Goal: Task Accomplishment & Management: Use online tool/utility

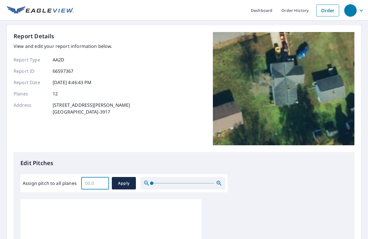
click at [92, 185] on input "Assign pitch to all planes" at bounding box center [95, 183] width 28 height 16
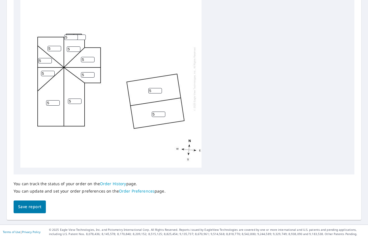
type input "0"
click at [26, 209] on span "Save report" at bounding box center [29, 207] width 23 height 7
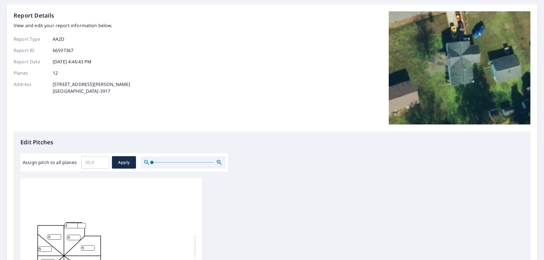
scroll to position [18, 0]
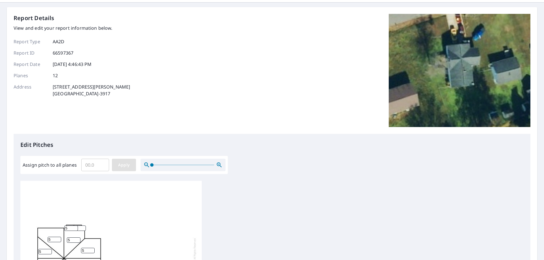
click at [125, 165] on span "Apply" at bounding box center [123, 165] width 15 height 7
click at [91, 166] on input "Assign pitch to all planes" at bounding box center [95, 165] width 28 height 16
type input "5"
click at [120, 166] on span "Apply" at bounding box center [123, 165] width 15 height 7
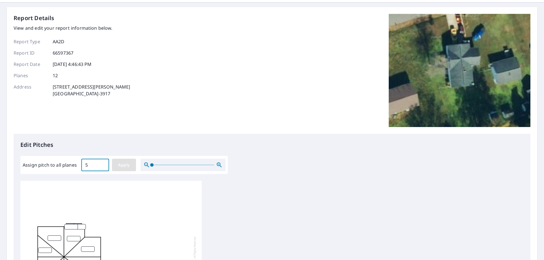
type input "5"
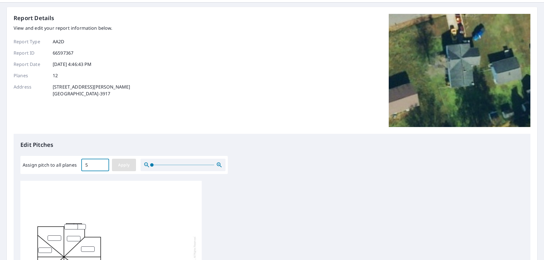
type input "5"
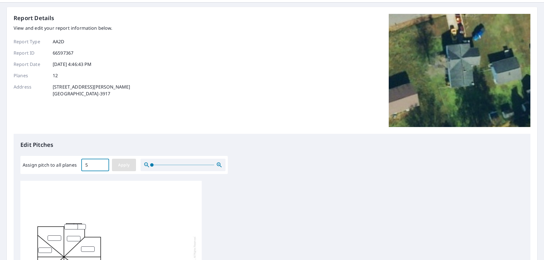
type input "5"
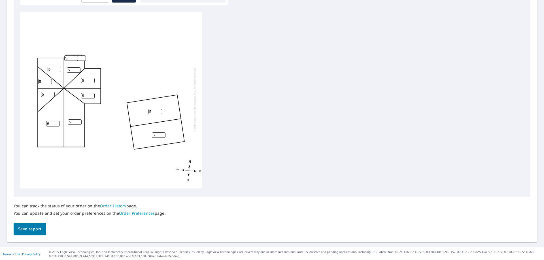
scroll to position [188, 0]
click at [35, 230] on span "Save report" at bounding box center [29, 228] width 23 height 7
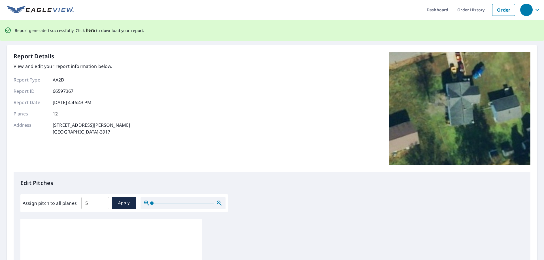
scroll to position [0, 0]
click at [88, 32] on span "here" at bounding box center [90, 30] width 9 height 7
